Goal: Communication & Community: Answer question/provide support

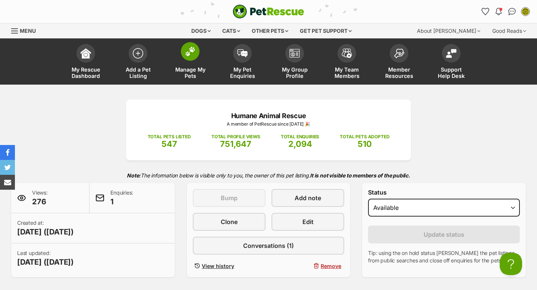
click at [192, 51] on img at bounding box center [190, 52] width 10 height 10
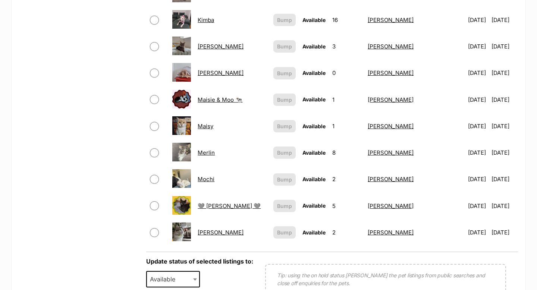
scroll to position [485, 0]
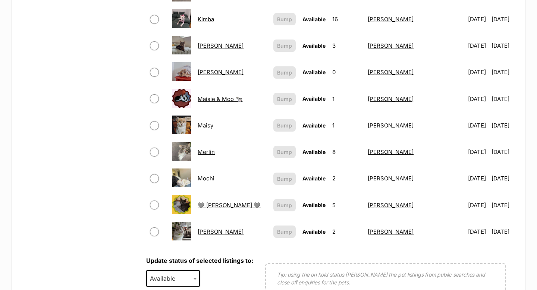
click at [213, 231] on link "[PERSON_NAME]" at bounding box center [221, 231] width 46 height 7
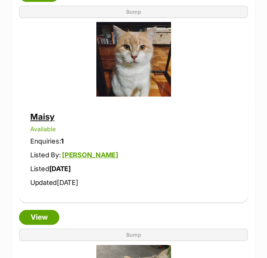
scroll to position [3692, 0]
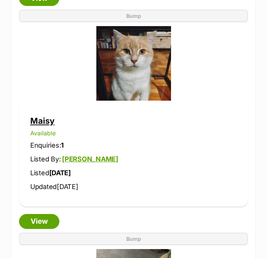
click at [41, 122] on link "Maisy" at bounding box center [42, 121] width 24 height 10
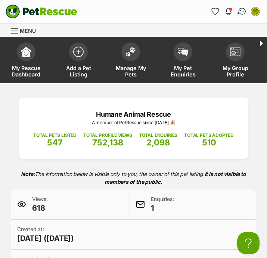
click at [241, 14] on img "Conversations" at bounding box center [242, 12] width 10 height 10
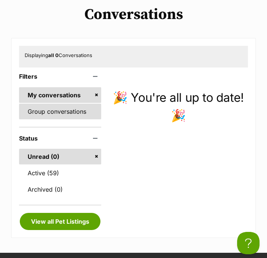
scroll to position [89, 0]
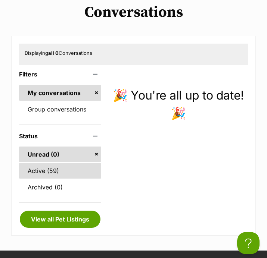
click at [54, 168] on link "Active (59)" at bounding box center [60, 171] width 82 height 16
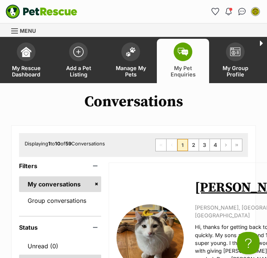
click at [205, 191] on link "Flynn" at bounding box center [247, 187] width 105 height 17
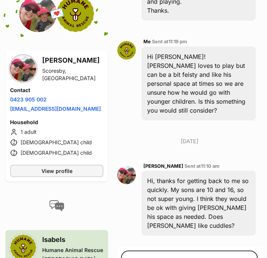
scroll to position [349, 0]
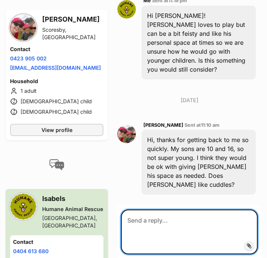
click at [168, 209] on textarea at bounding box center [189, 231] width 136 height 45
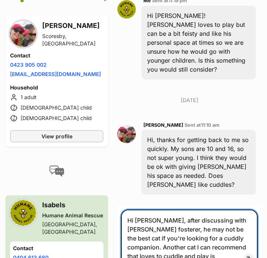
paste textarea "[URL][DOMAIN_NAME]"
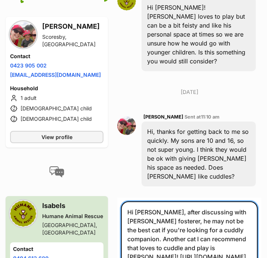
drag, startPoint x: 148, startPoint y: 239, endPoint x: 126, endPoint y: 224, distance: 26.1
click at [126, 225] on textarea "Hi Christy, after discussing with Flynn's fosterer, he may not be the best cat …" at bounding box center [189, 238] width 136 height 75
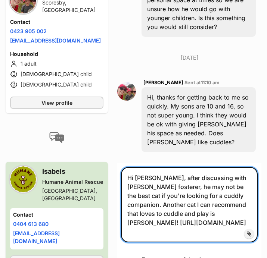
scroll to position [415, 0]
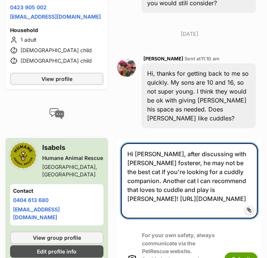
click at [167, 180] on textarea "Hi Christy, after discussing with Flynn's fosterer, he may not be the best cat …" at bounding box center [189, 180] width 136 height 75
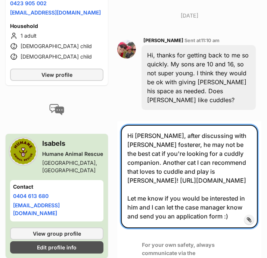
scroll to position [10, 0]
type textarea "Hi Christy, after discussing with Flynn's fosterer, he may not be the best cat …"
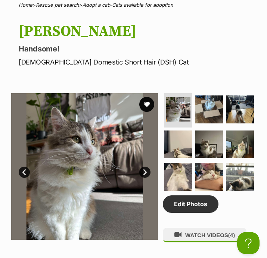
scroll to position [515, 0]
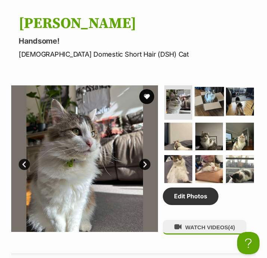
click at [202, 104] on img at bounding box center [208, 101] width 29 height 29
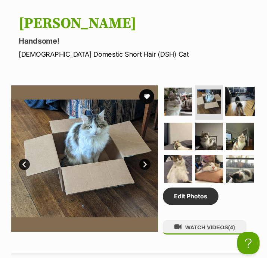
scroll to position [0, 0]
click at [230, 109] on img at bounding box center [239, 101] width 29 height 29
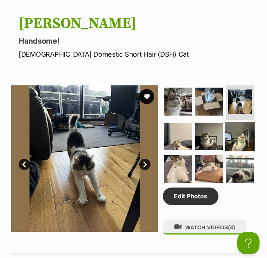
click at [226, 133] on img at bounding box center [239, 136] width 29 height 29
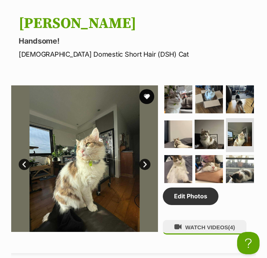
click at [210, 132] on img at bounding box center [208, 134] width 29 height 29
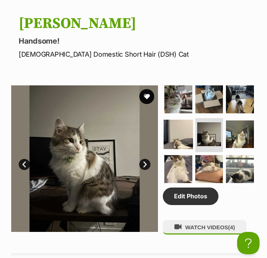
click at [189, 132] on img at bounding box center [177, 134] width 29 height 29
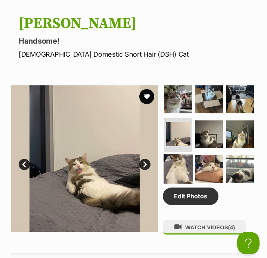
click at [182, 158] on img at bounding box center [177, 168] width 29 height 29
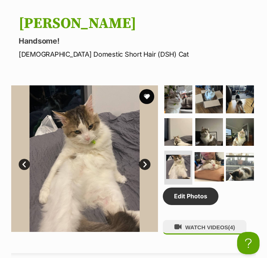
click at [199, 164] on img at bounding box center [208, 166] width 29 height 29
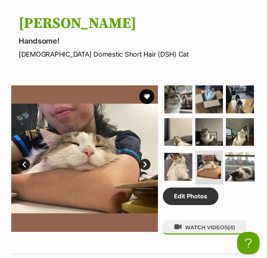
click at [233, 164] on img at bounding box center [239, 166] width 29 height 29
